Goal: Transaction & Acquisition: Purchase product/service

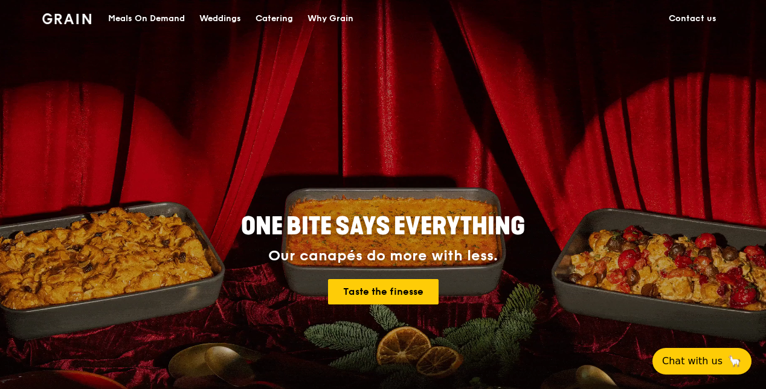
click at [282, 20] on div "Catering" at bounding box center [273, 19] width 37 height 36
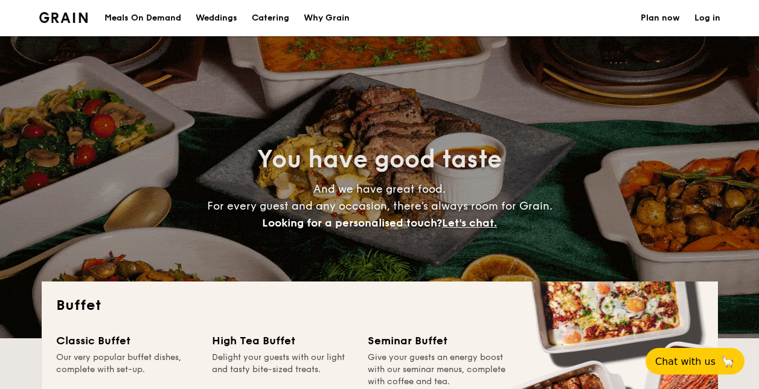
select select
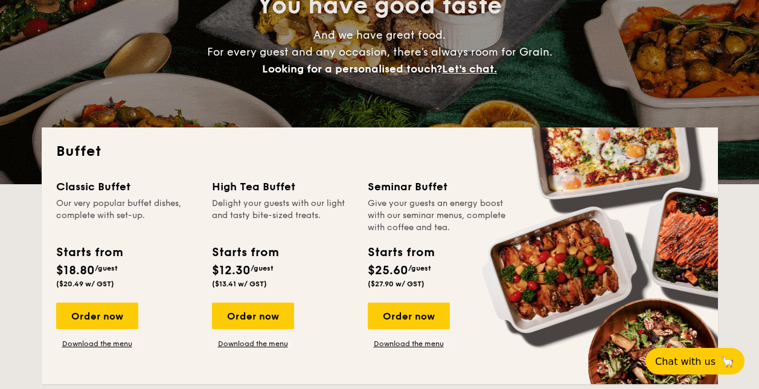
scroll to position [202, 0]
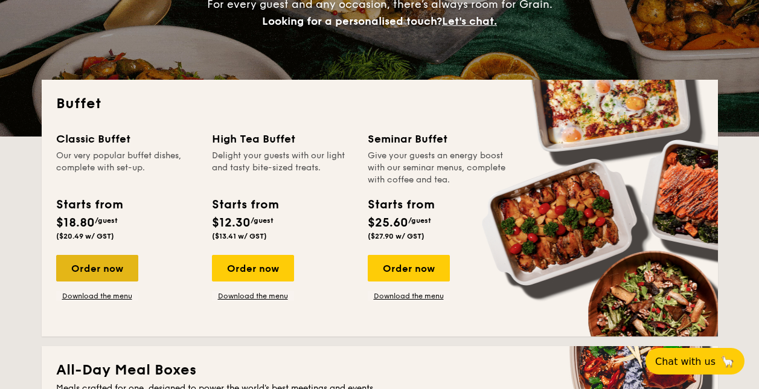
click at [92, 259] on div "Order now" at bounding box center [97, 268] width 82 height 27
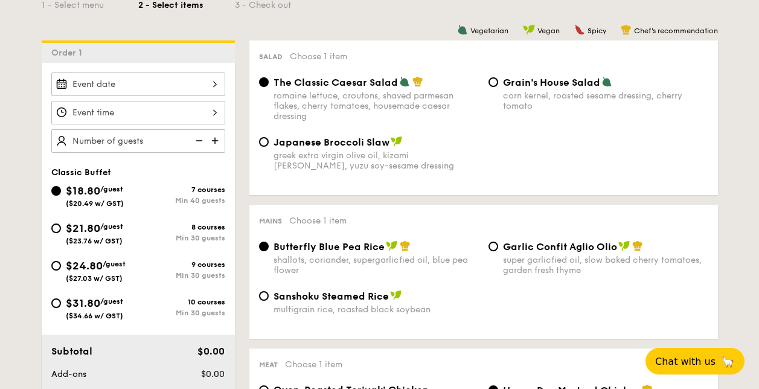
scroll to position [301, 0]
click at [60, 228] on input "$21.80 /guest ($23.76 w/ GST) 8 courses Min 30 guests" at bounding box center [56, 228] width 10 height 10
radio input "true"
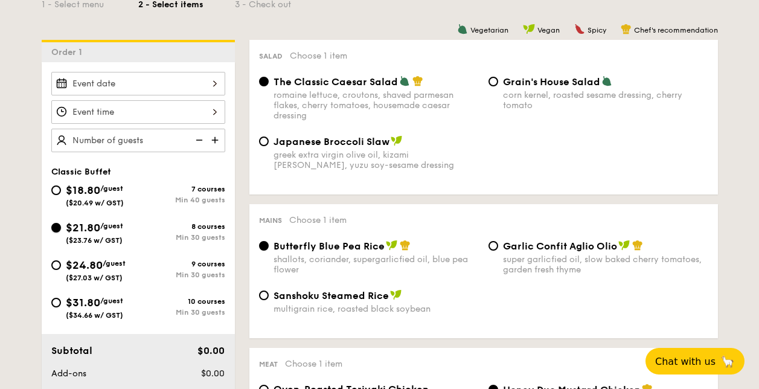
radio input "true"
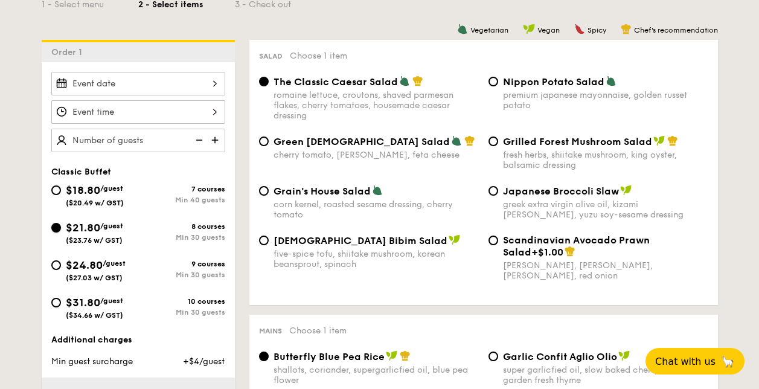
scroll to position [292, 0]
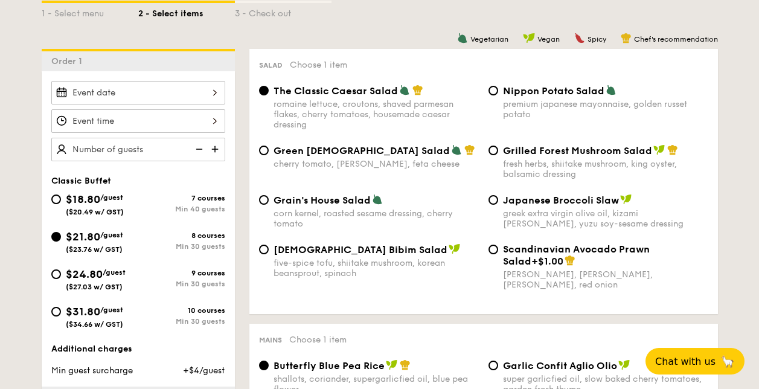
click at [591, 148] on span "Grilled Forest Mushroom Salad" at bounding box center [577, 150] width 149 height 11
click at [498, 148] on input "Grilled Forest Mushroom Salad fresh herbs, shiitake mushroom, king oyster, bals…" at bounding box center [494, 151] width 10 height 10
radio input "true"
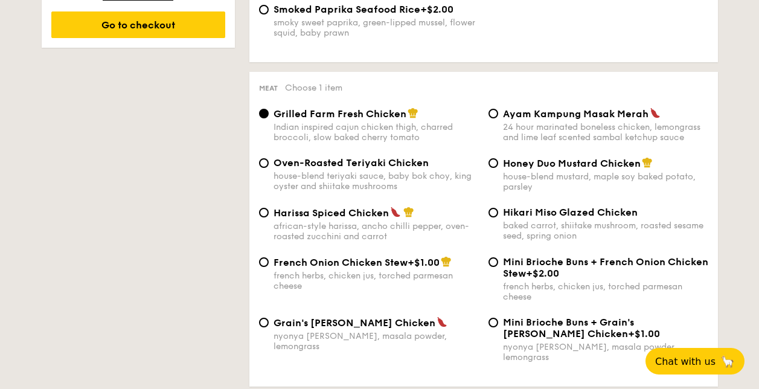
scroll to position [837, 0]
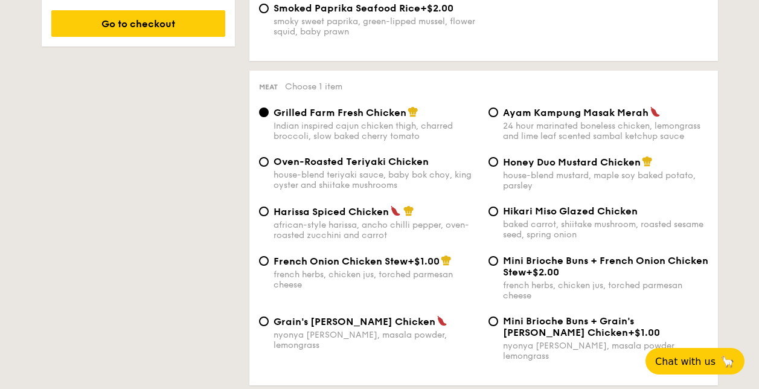
click at [325, 164] on span "Oven-Roasted Teriyaki Chicken" at bounding box center [351, 161] width 155 height 11
click at [269, 164] on input "Oven-Roasted Teriyaki Chicken house-blend teriyaki sauce, baby bok choy, king o…" at bounding box center [264, 162] width 10 height 10
radio input "true"
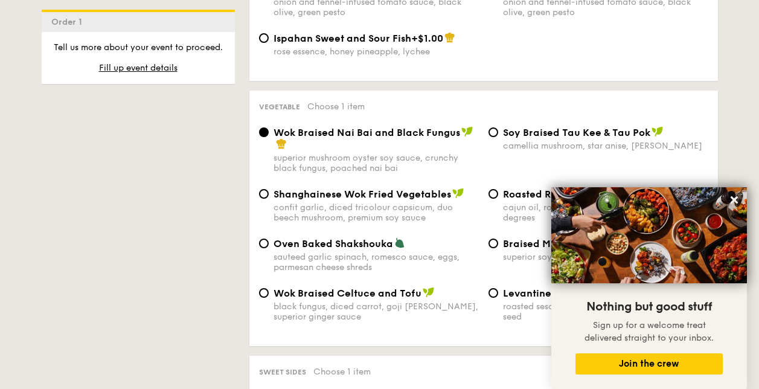
scroll to position [1482, 0]
click at [738, 201] on icon at bounding box center [734, 199] width 11 height 11
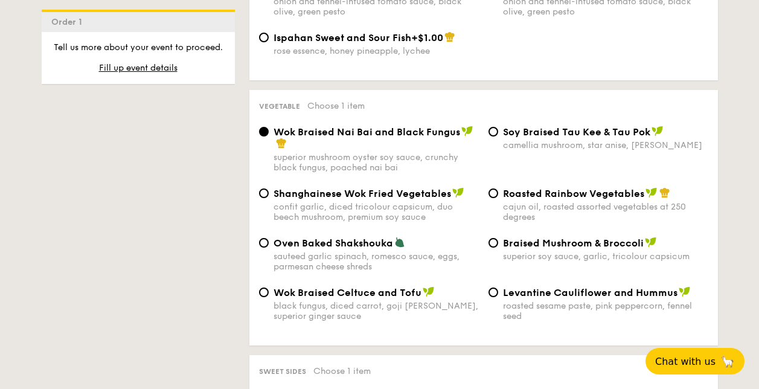
click at [608, 237] on span "Braised Mushroom & Broccoli" at bounding box center [573, 242] width 141 height 11
click at [498, 238] on input "Braised Mushroom & Broccoli superior soy sauce, garlic, tricolour capsicum" at bounding box center [494, 243] width 10 height 10
radio input "true"
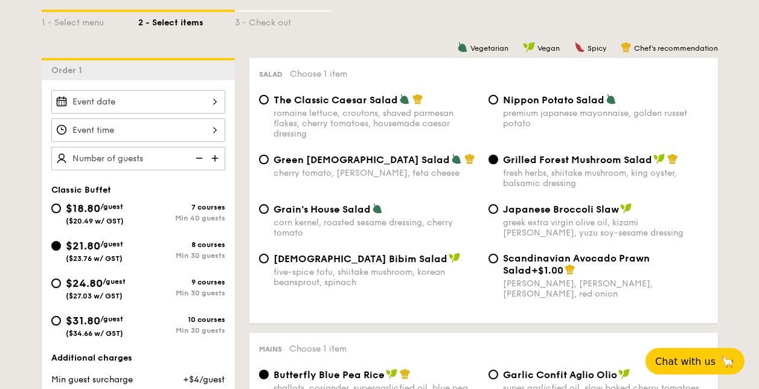
scroll to position [282, 0]
click at [358, 99] on span "The Classic Caesar Salad" at bounding box center [336, 100] width 124 height 11
click at [269, 99] on input "The Classic Caesar Salad romaine lettuce, croutons, shaved parmesan flakes, che…" at bounding box center [264, 100] width 10 height 10
radio input "true"
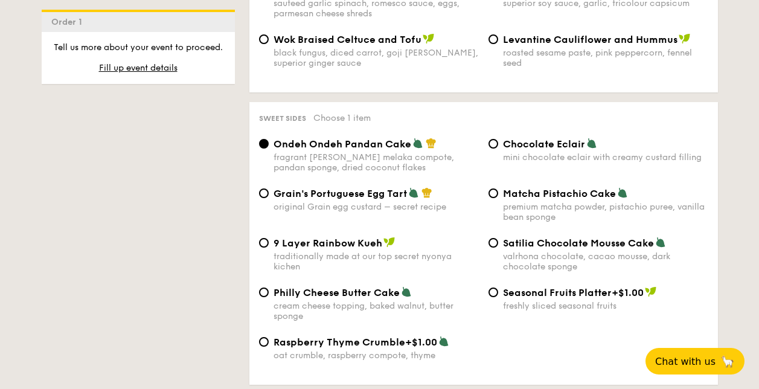
scroll to position [1737, 0]
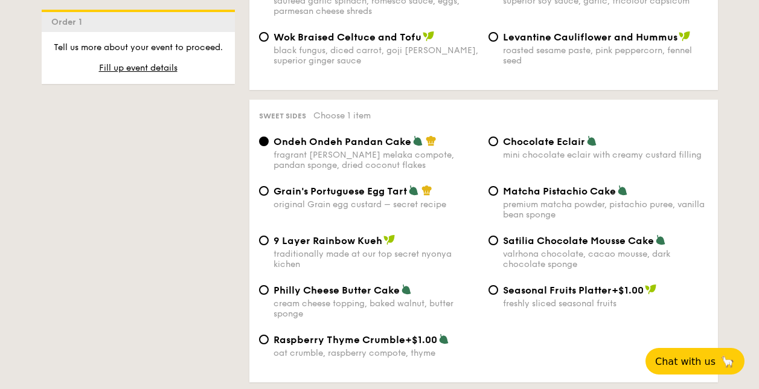
click at [353, 199] on div "original Grain egg custard – secret recipe" at bounding box center [376, 204] width 205 height 10
click at [269, 186] on input "Grain's Portuguese Egg Tart original Grain egg custard – secret recipe" at bounding box center [264, 191] width 10 height 10
radio input "true"
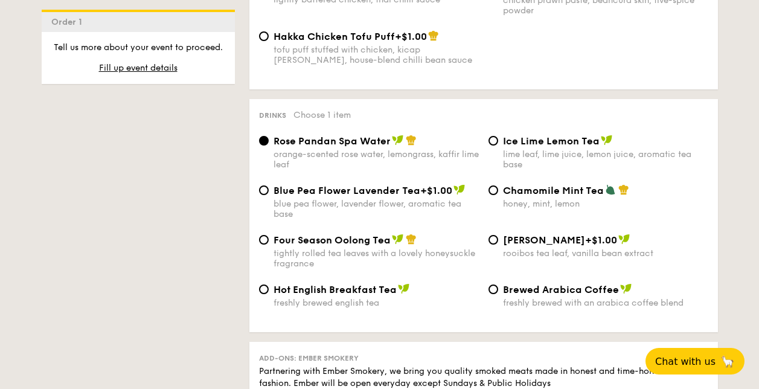
scroll to position [2273, 0]
click at [521, 135] on span "Ice Lime Lemon Tea" at bounding box center [551, 140] width 97 height 11
click at [498, 135] on input "Ice Lime Lemon Tea lime leaf, lime juice, lemon juice, aromatic tea base" at bounding box center [494, 140] width 10 height 10
radio input "true"
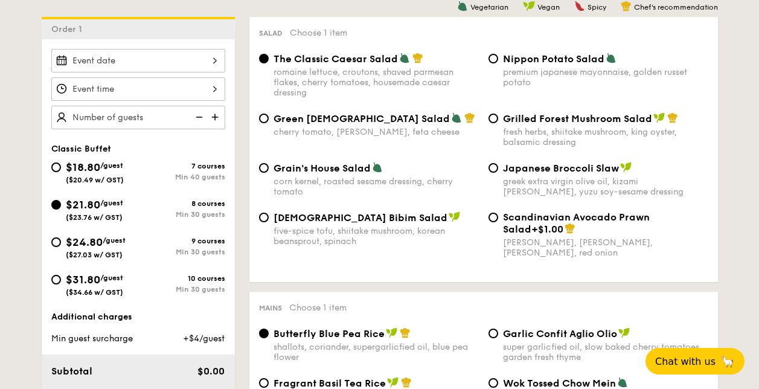
scroll to position [323, 0]
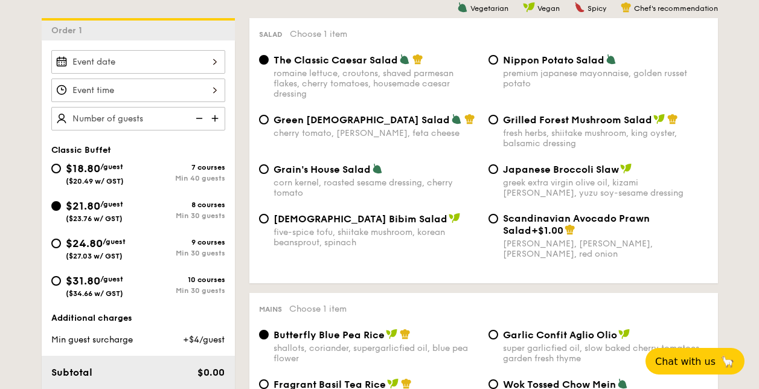
click at [159, 59] on input "Smoked Mesquite Whole Chicken brined in our in-house blend of herbs and spices,…" at bounding box center [138, 62] width 174 height 24
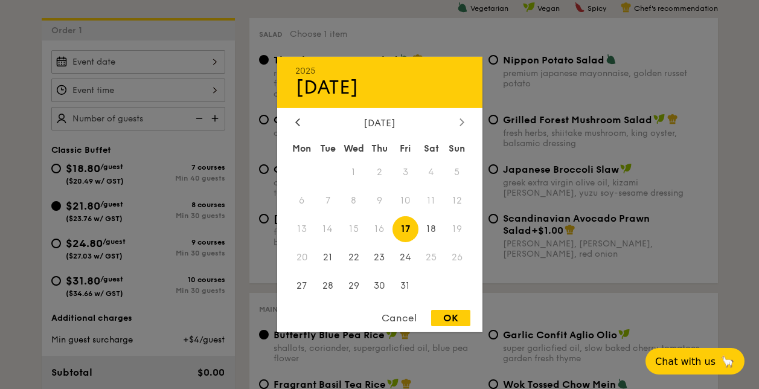
click at [457, 124] on div at bounding box center [462, 122] width 11 height 11
click at [408, 201] on span "7" at bounding box center [406, 201] width 26 height 26
click at [453, 314] on div "OK" at bounding box center [450, 318] width 39 height 16
type input "[DATE]"
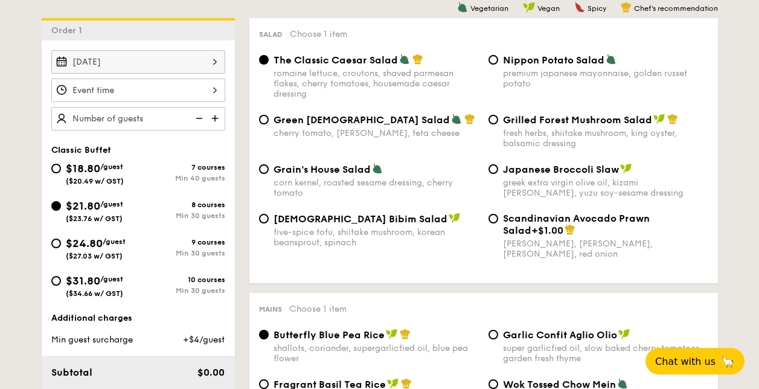
click at [148, 92] on input "Smoked Mesquite Whole Chicken brined in our in-house blend of herbs and spices,…" at bounding box center [138, 91] width 174 height 24
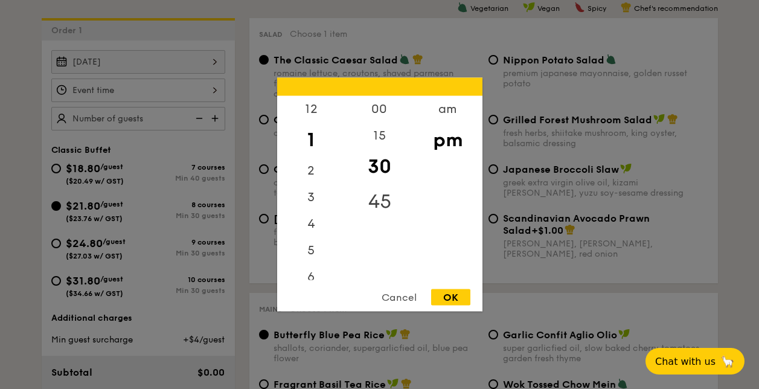
drag, startPoint x: 362, startPoint y: 150, endPoint x: 363, endPoint y: 189, distance: 38.7
click at [363, 189] on div "00 15 30 45" at bounding box center [379, 188] width 68 height 184
click at [305, 111] on div "12" at bounding box center [311, 109] width 68 height 27
click at [452, 302] on div "OK" at bounding box center [450, 297] width 39 height 16
type input "12:30PM"
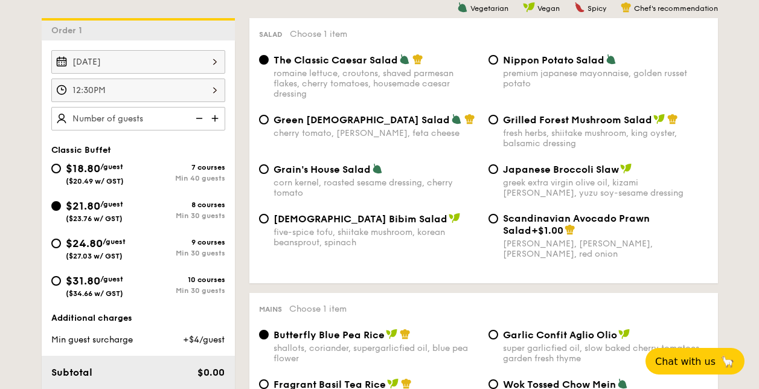
click at [215, 114] on img at bounding box center [216, 118] width 18 height 23
type input "30 guests"
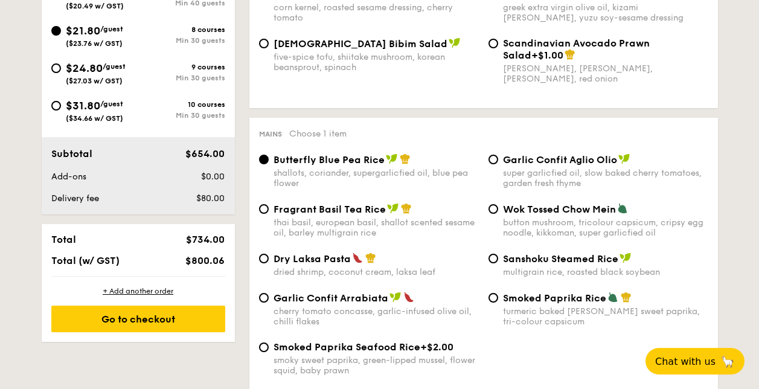
scroll to position [500, 0]
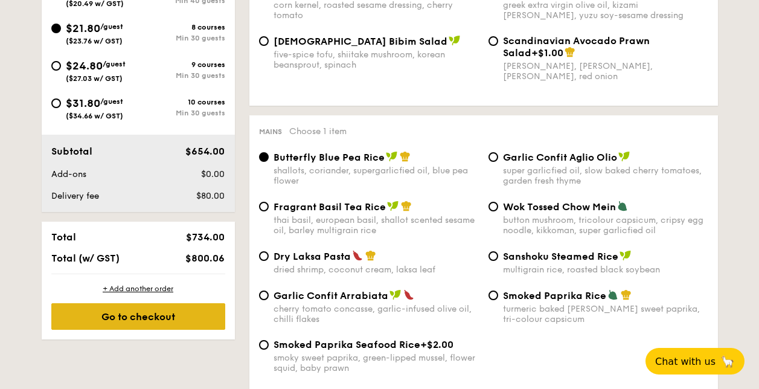
click at [184, 311] on div "Go to checkout" at bounding box center [138, 316] width 174 height 27
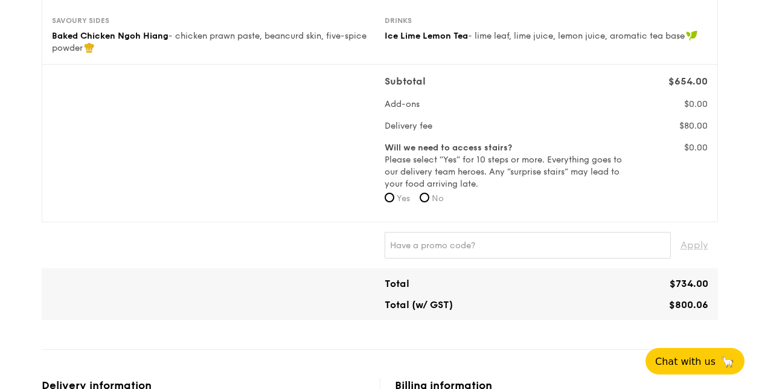
scroll to position [333, 0]
